Goal: Check status: Check status

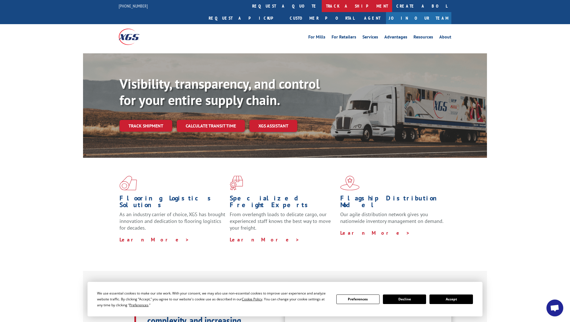
click at [322, 6] on link "track a shipment" at bounding box center [357, 6] width 70 height 12
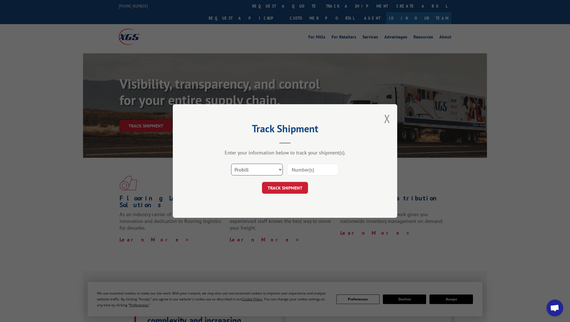
click at [231, 163] on select "Select category... Probill BOL PO" at bounding box center [257, 169] width 52 height 12
select select "bol"
click option "BOL" at bounding box center [0, 0] width 0 height 0
click at [303, 172] on input at bounding box center [313, 169] width 52 height 12
type input "6"
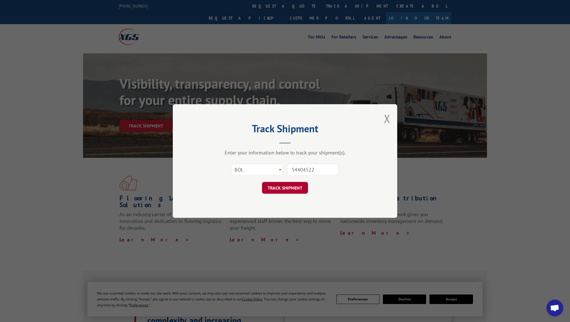
type input "54404522"
click at [283, 186] on button "TRACK SHIPMENT" at bounding box center [285, 188] width 46 height 12
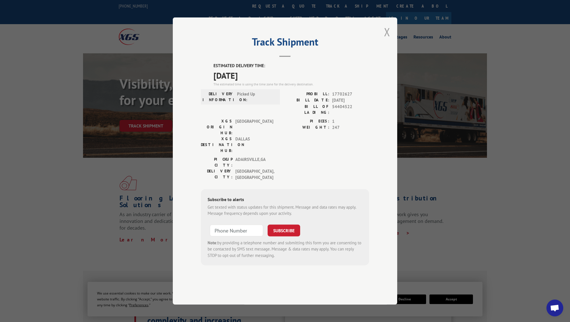
click at [387, 39] on button "Close modal" at bounding box center [387, 31] width 6 height 15
